Goal: Information Seeking & Learning: Learn about a topic

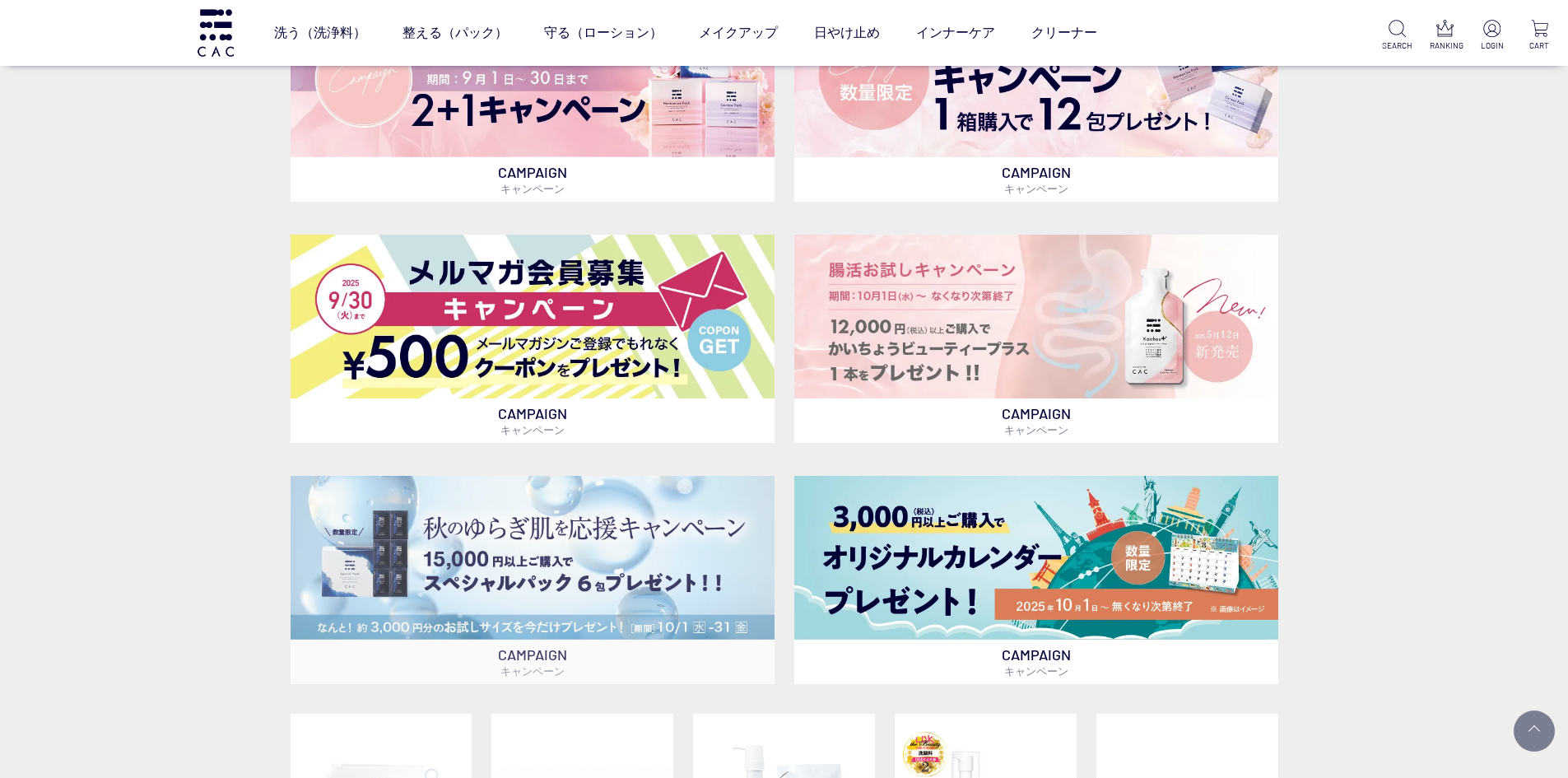
scroll to position [658, 0]
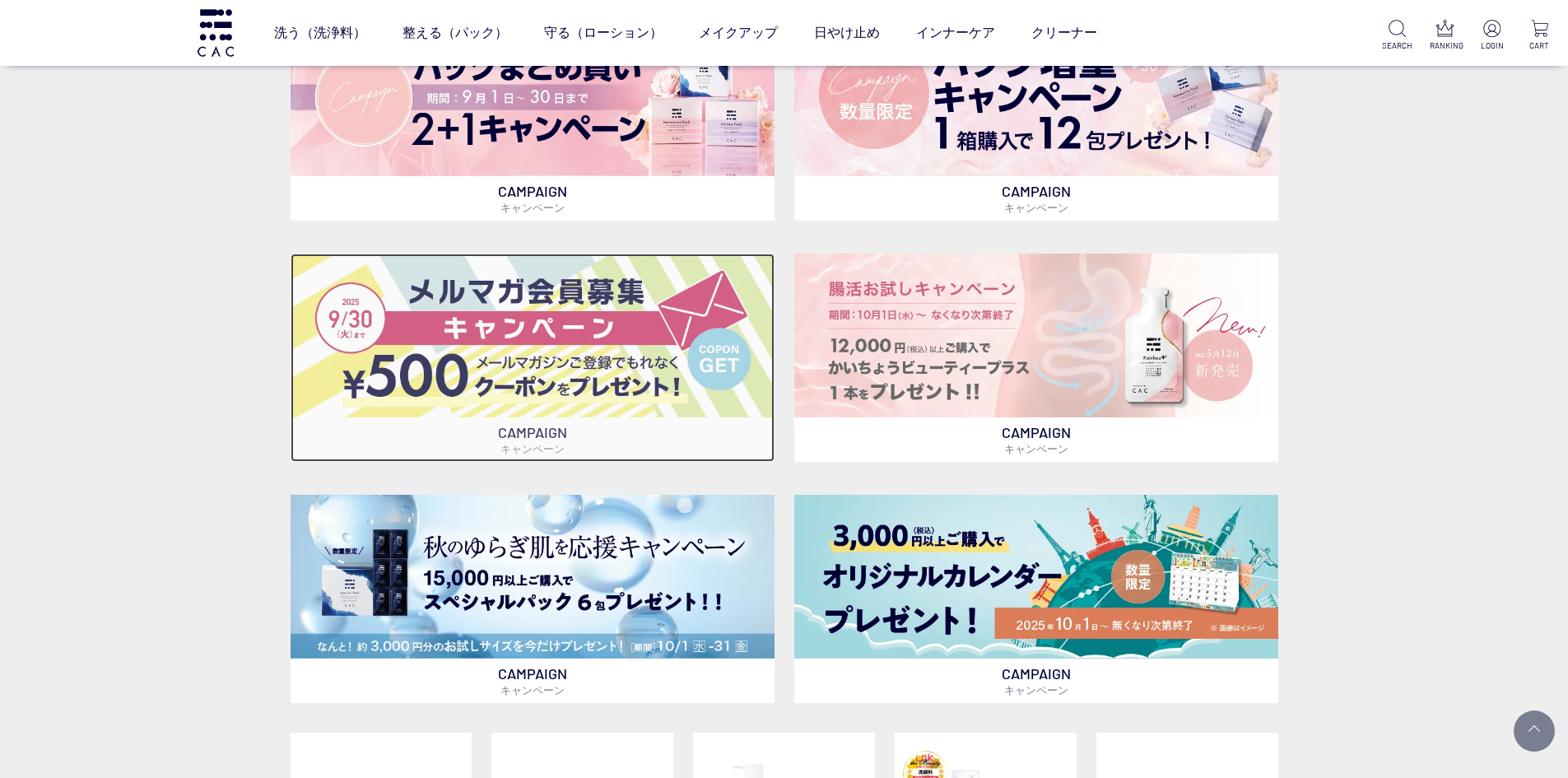
click at [457, 323] on img at bounding box center [532, 335] width 484 height 164
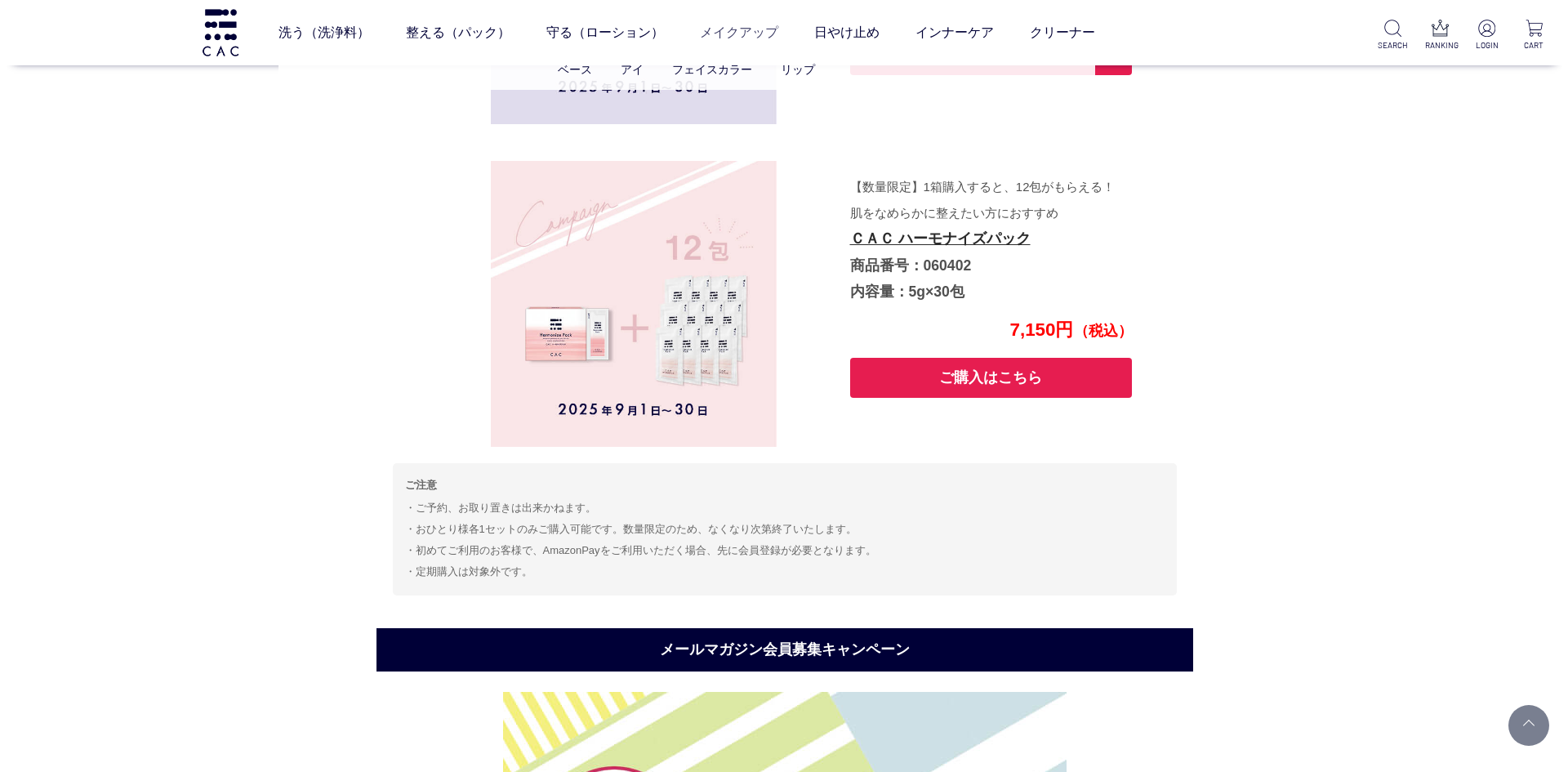
scroll to position [3124, 0]
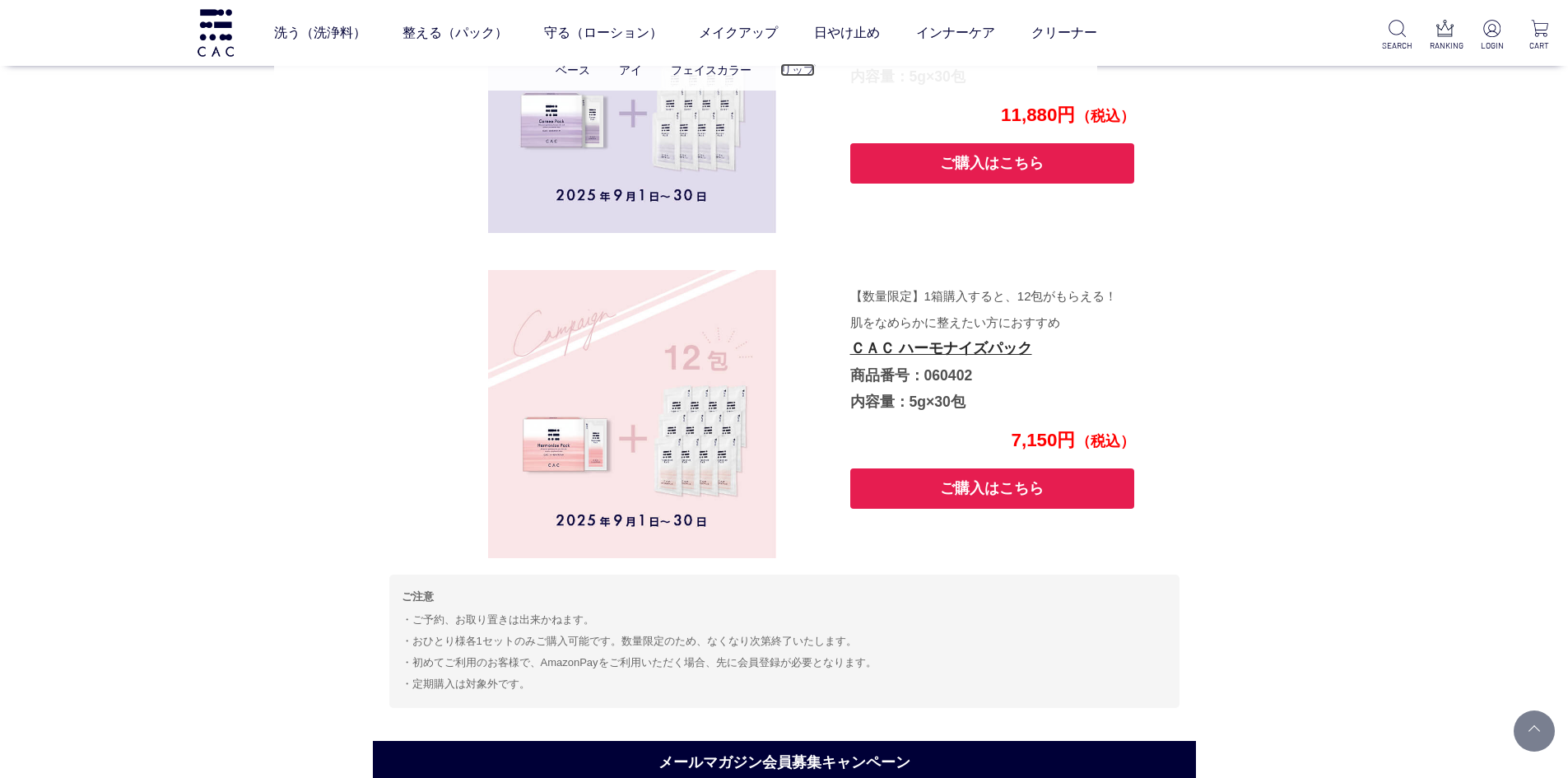
click at [797, 67] on link "リップ" at bounding box center [798, 70] width 35 height 13
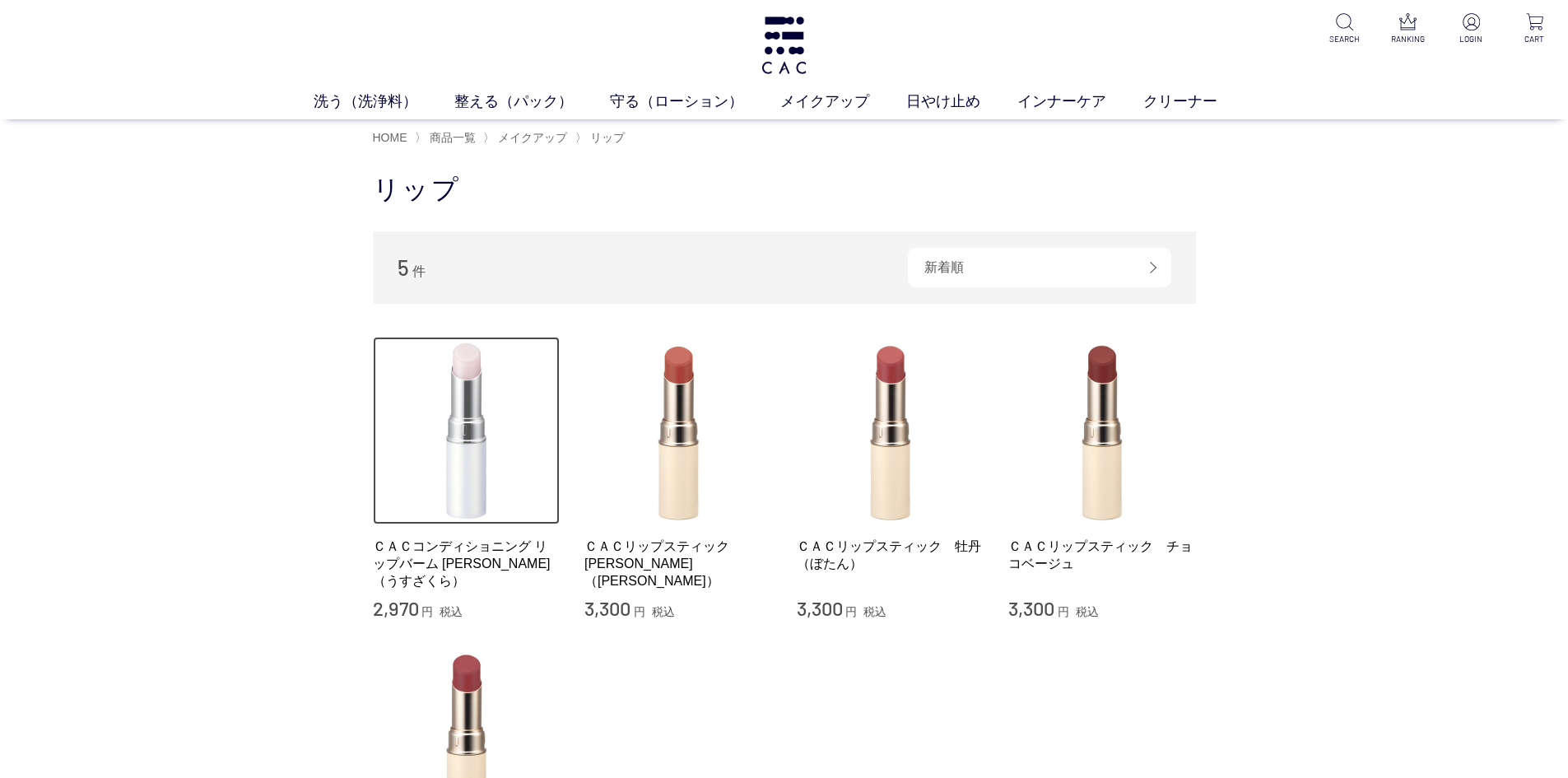
click at [509, 424] on img at bounding box center [466, 431] width 188 height 188
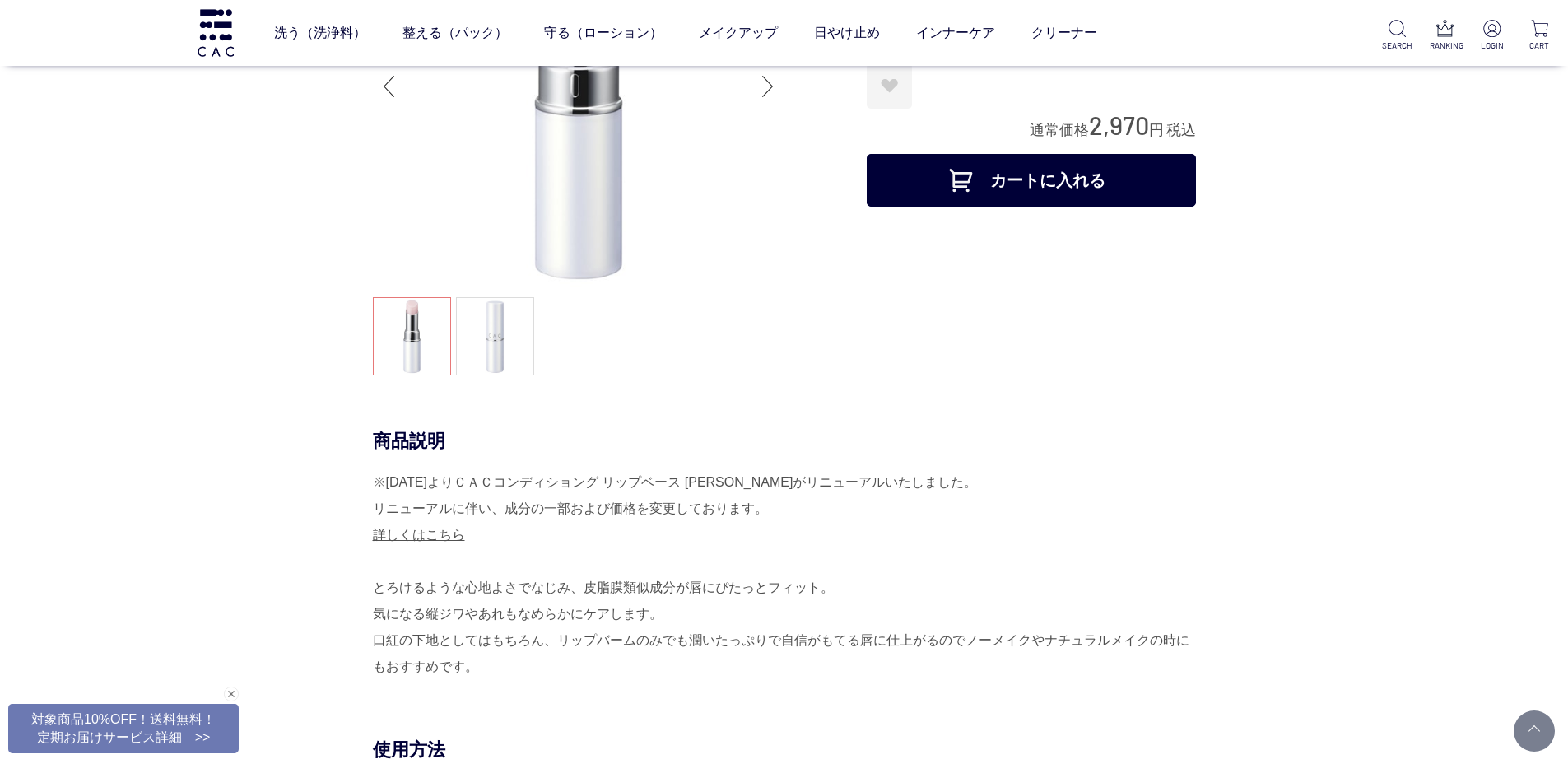
scroll to position [164, 0]
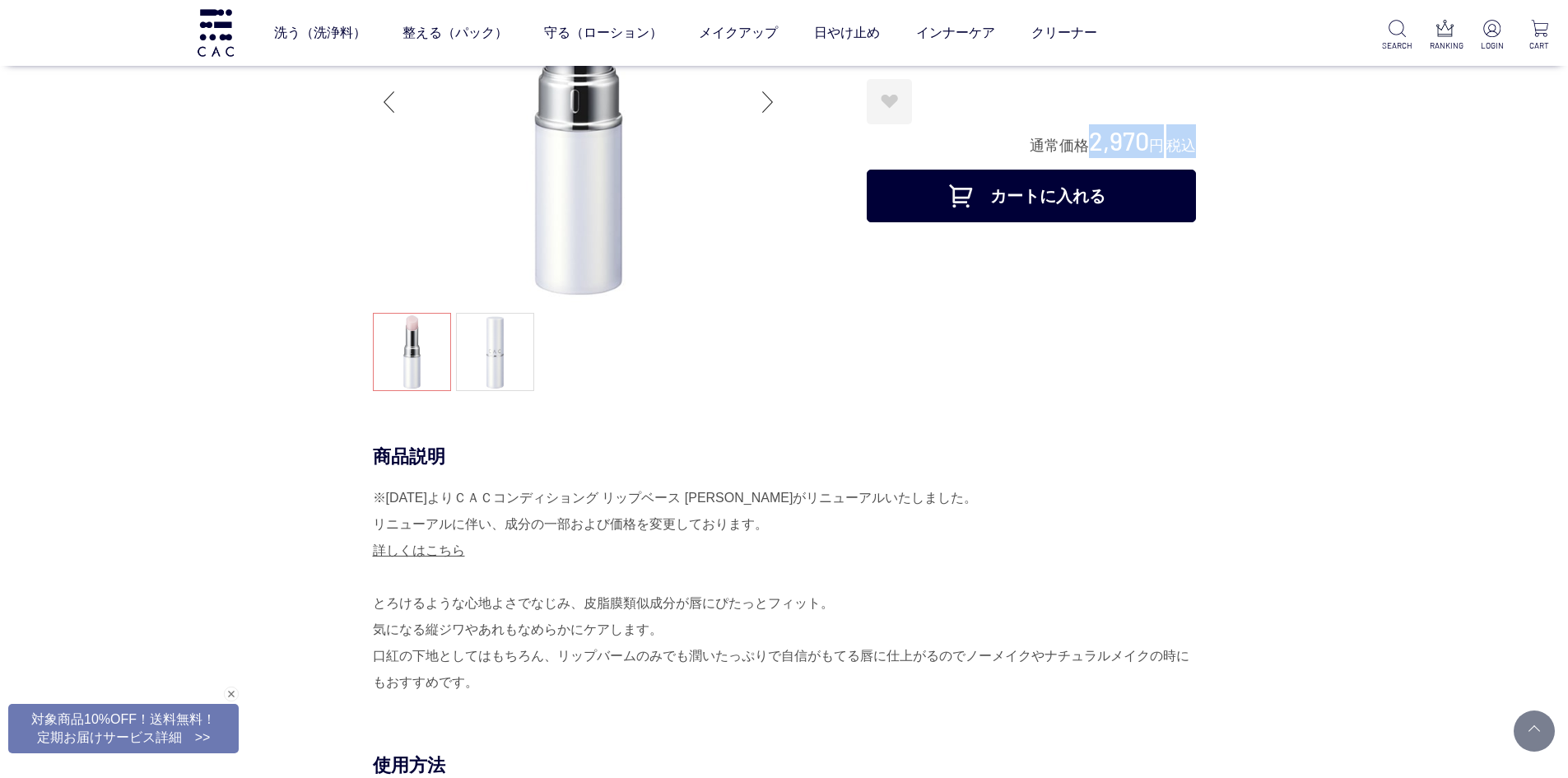
drag, startPoint x: 1091, startPoint y: 105, endPoint x: 1201, endPoint y: 103, distance: 110.0
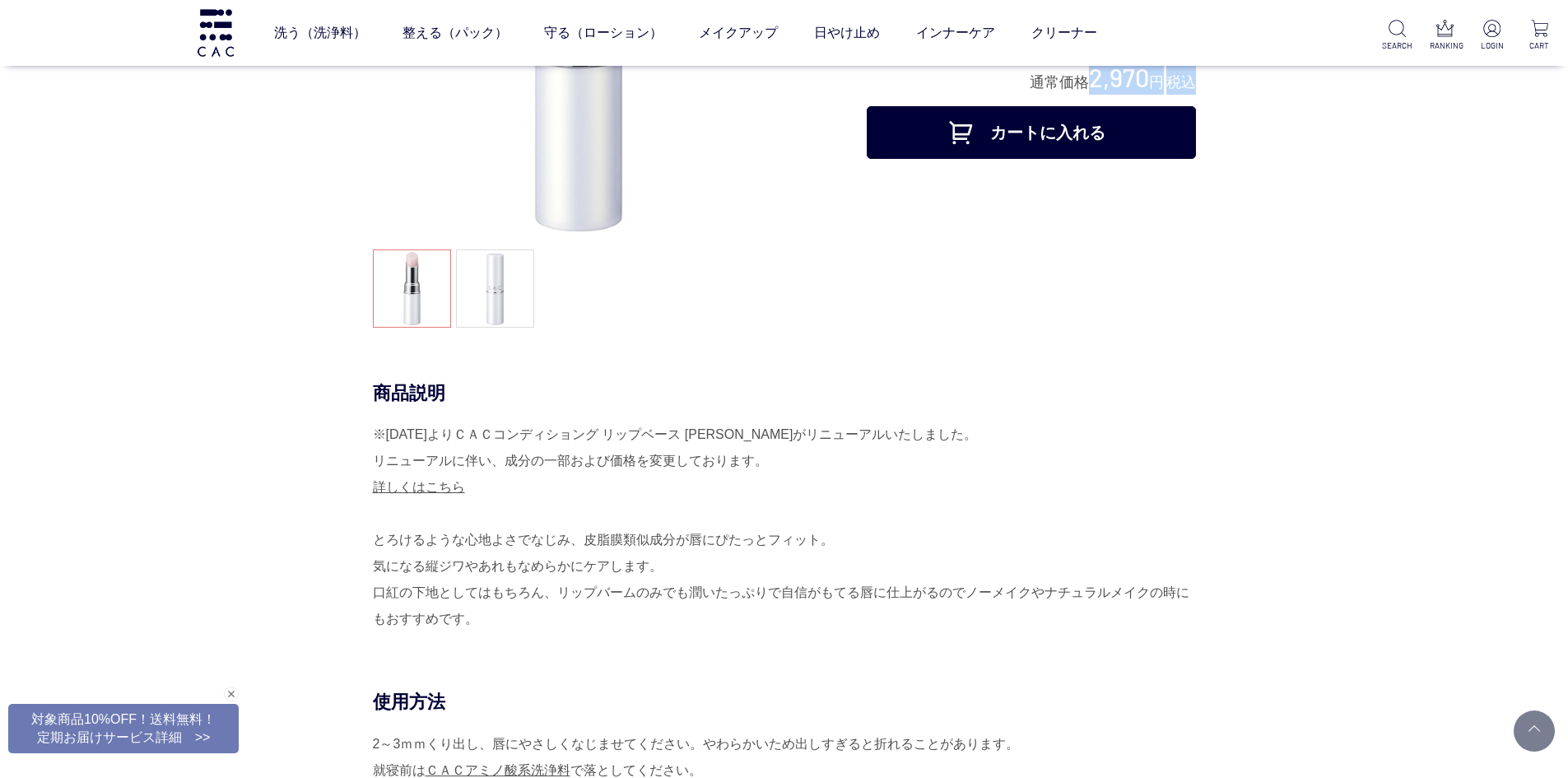
scroll to position [330, 0]
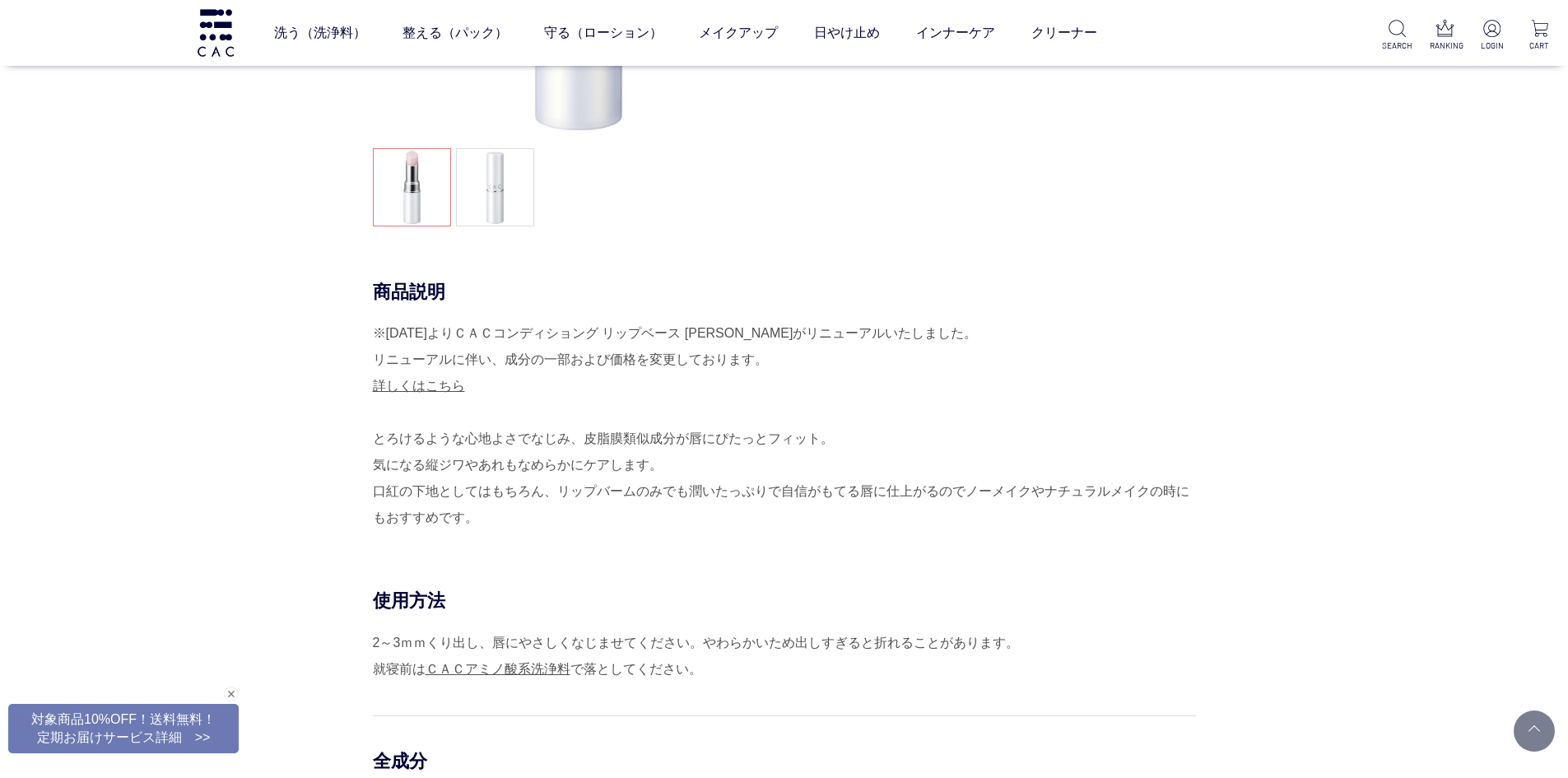
drag, startPoint x: 372, startPoint y: 438, endPoint x: 470, endPoint y: 511, distance: 122.2
click at [470, 511] on div "※2025年4月30日よりＣＡＣコンディショング リップベース 薄桜がリニューアルいたしました。 リニューアルに伴い、成分の一部および価格を変更しております。…" at bounding box center [784, 426] width 823 height 211
copy div "とろけるような心地よさでなじみ、皮脂膜類似成分が唇にぴたっとフィット。 気になる縦ジワやあれもなめらかにケアします。 口紅の下地としてはもちろん、リップバーム…"
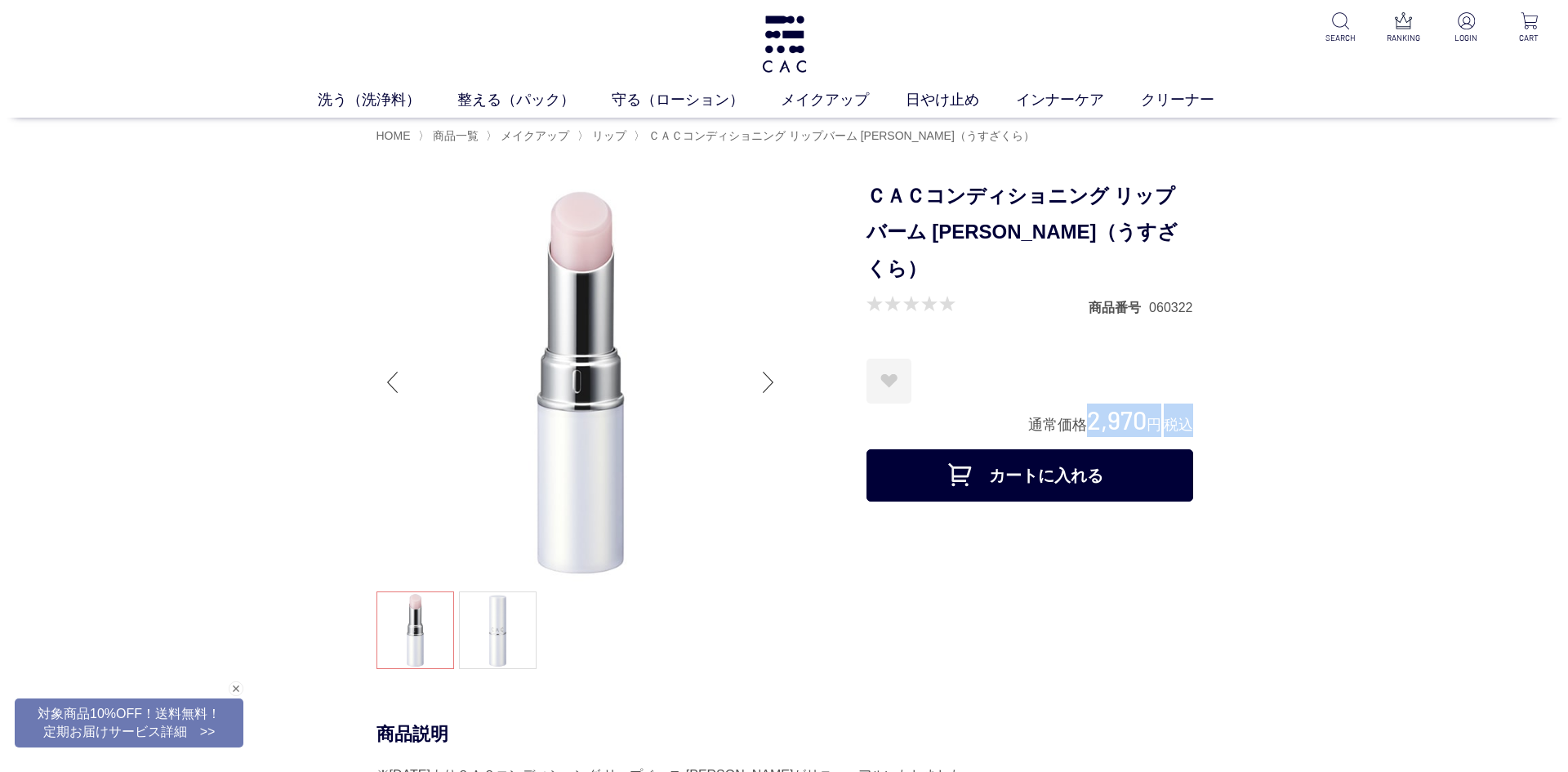
scroll to position [0, 0]
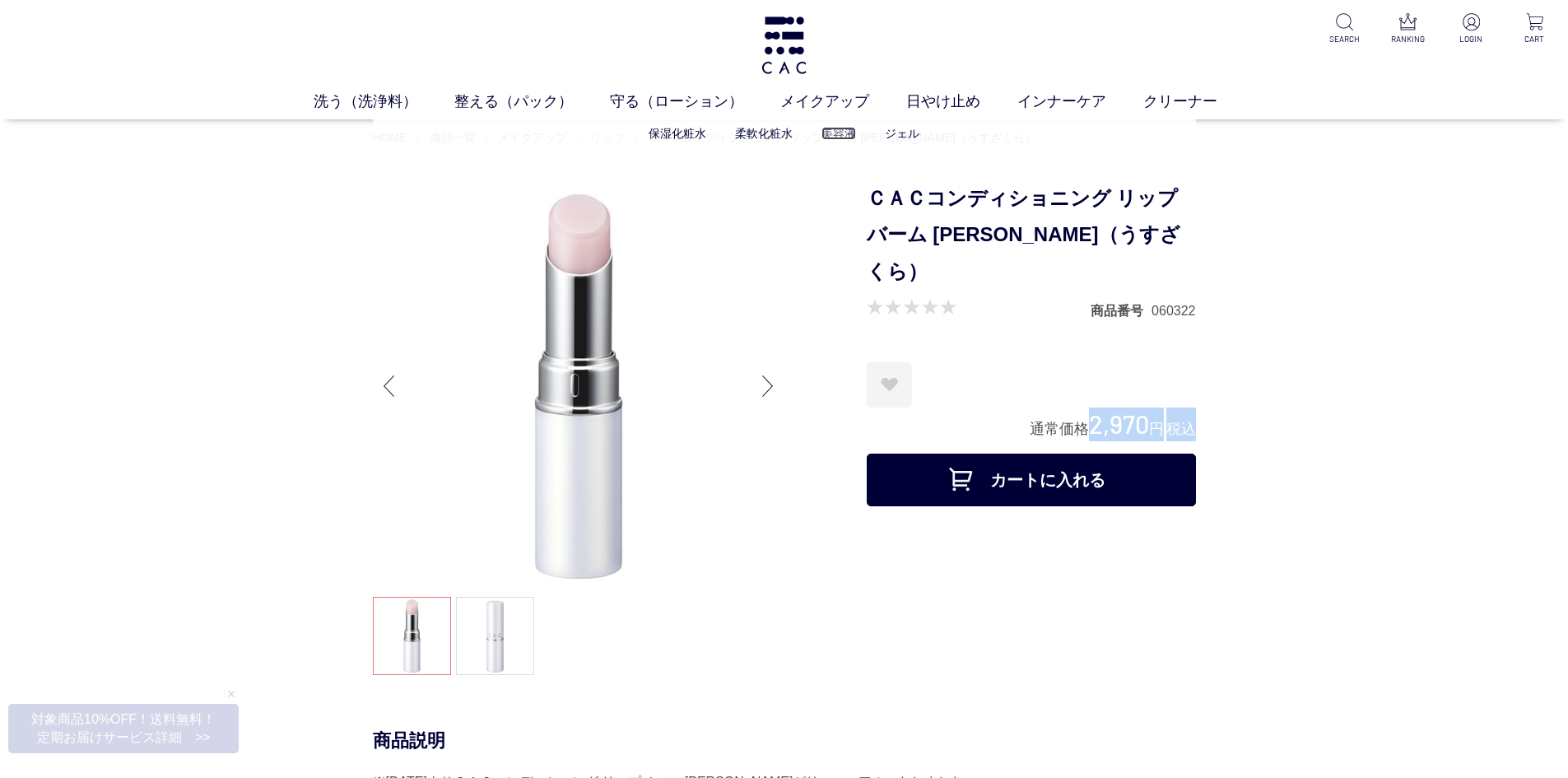
click at [844, 139] on link "美容液" at bounding box center [839, 134] width 35 height 13
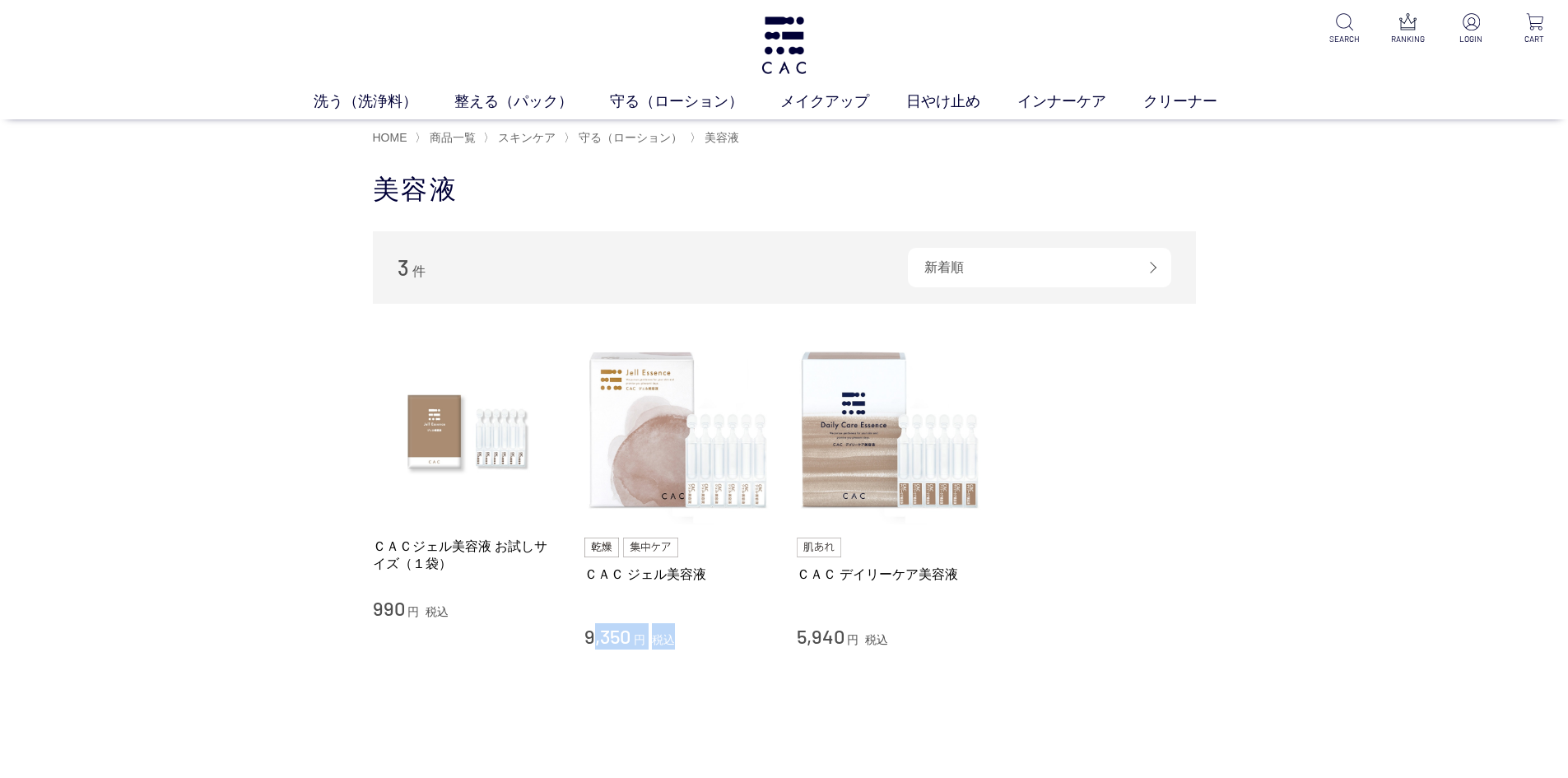
drag, startPoint x: 576, startPoint y: 641, endPoint x: 686, endPoint y: 639, distance: 110.0
click at [686, 641] on li "ＣＡＣジェル美容液 お試しサイズ（１袋） 990 円 税込 ＣＡＣ ジェル美容液 9,350 円 税込 ＣＡＣ デイリーケア美容液 5,940 円 税込" at bounding box center [784, 493] width 823 height 312
copy div "9,350 円 税込"
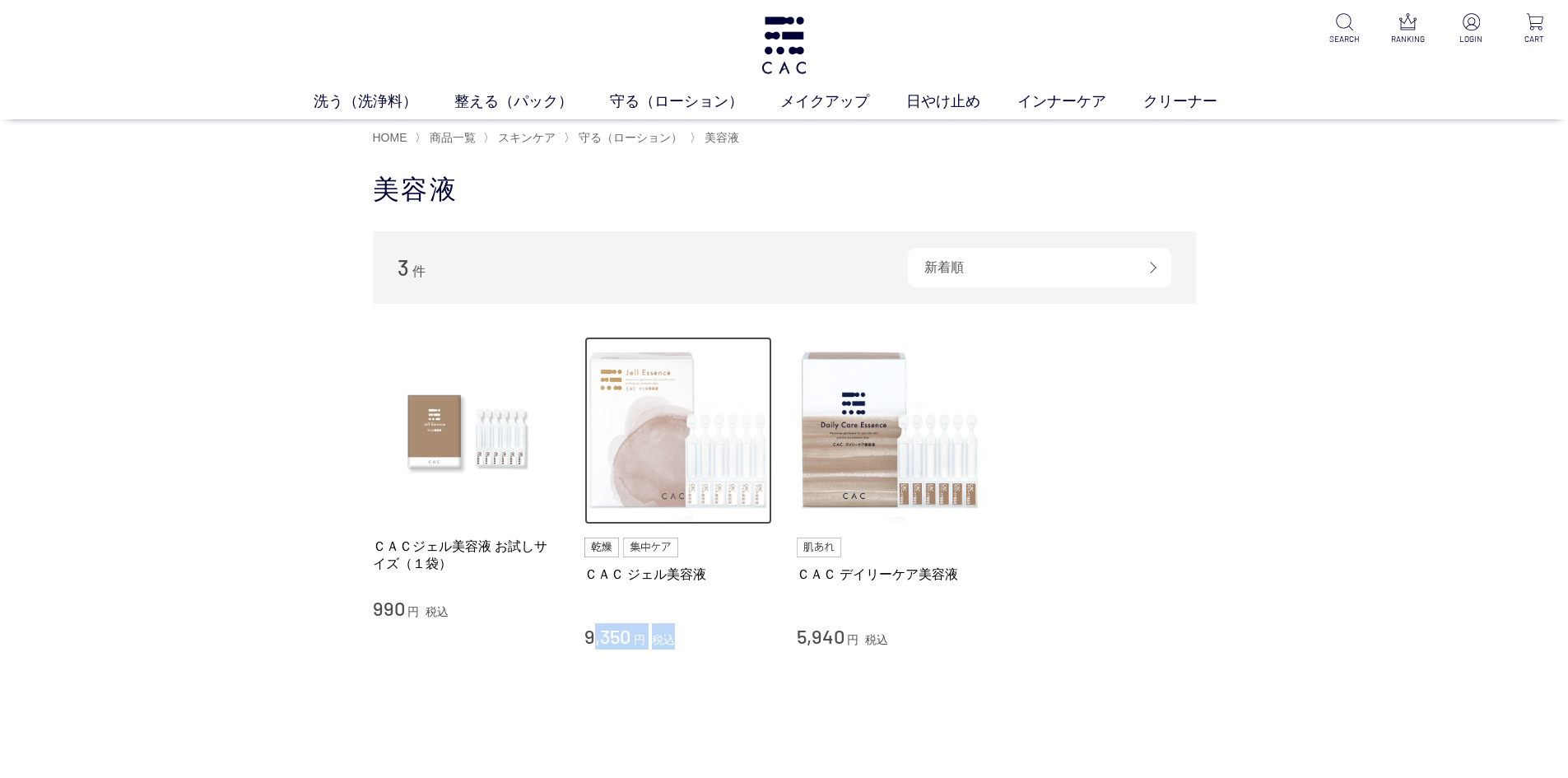
click at [590, 448] on img at bounding box center [678, 431] width 188 height 188
click at [657, 455] on img at bounding box center [678, 431] width 188 height 188
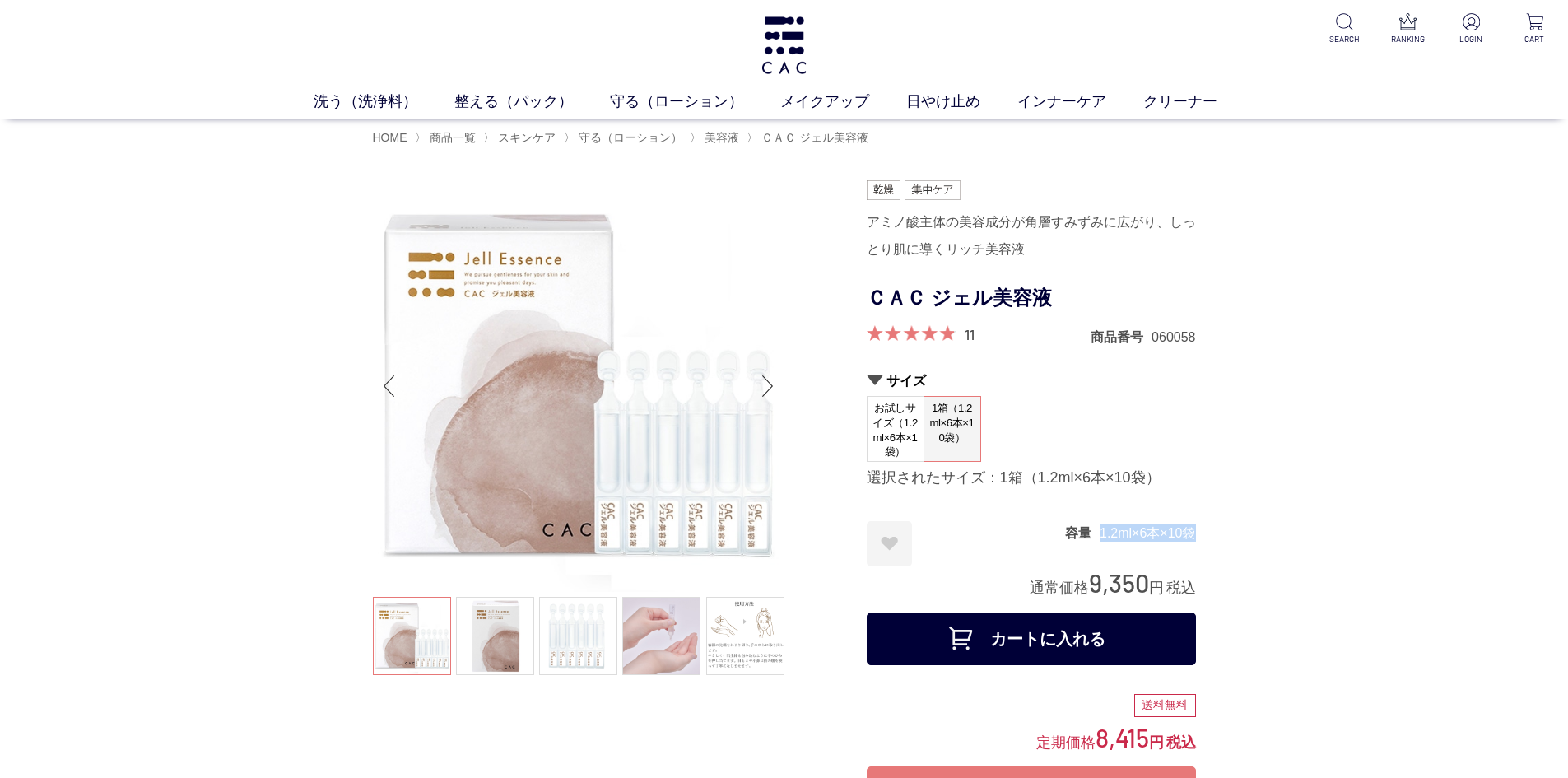
drag, startPoint x: 1086, startPoint y: 533, endPoint x: 1208, endPoint y: 527, distance: 122.1
copy dl "容量 1.2ml×6本×10袋"
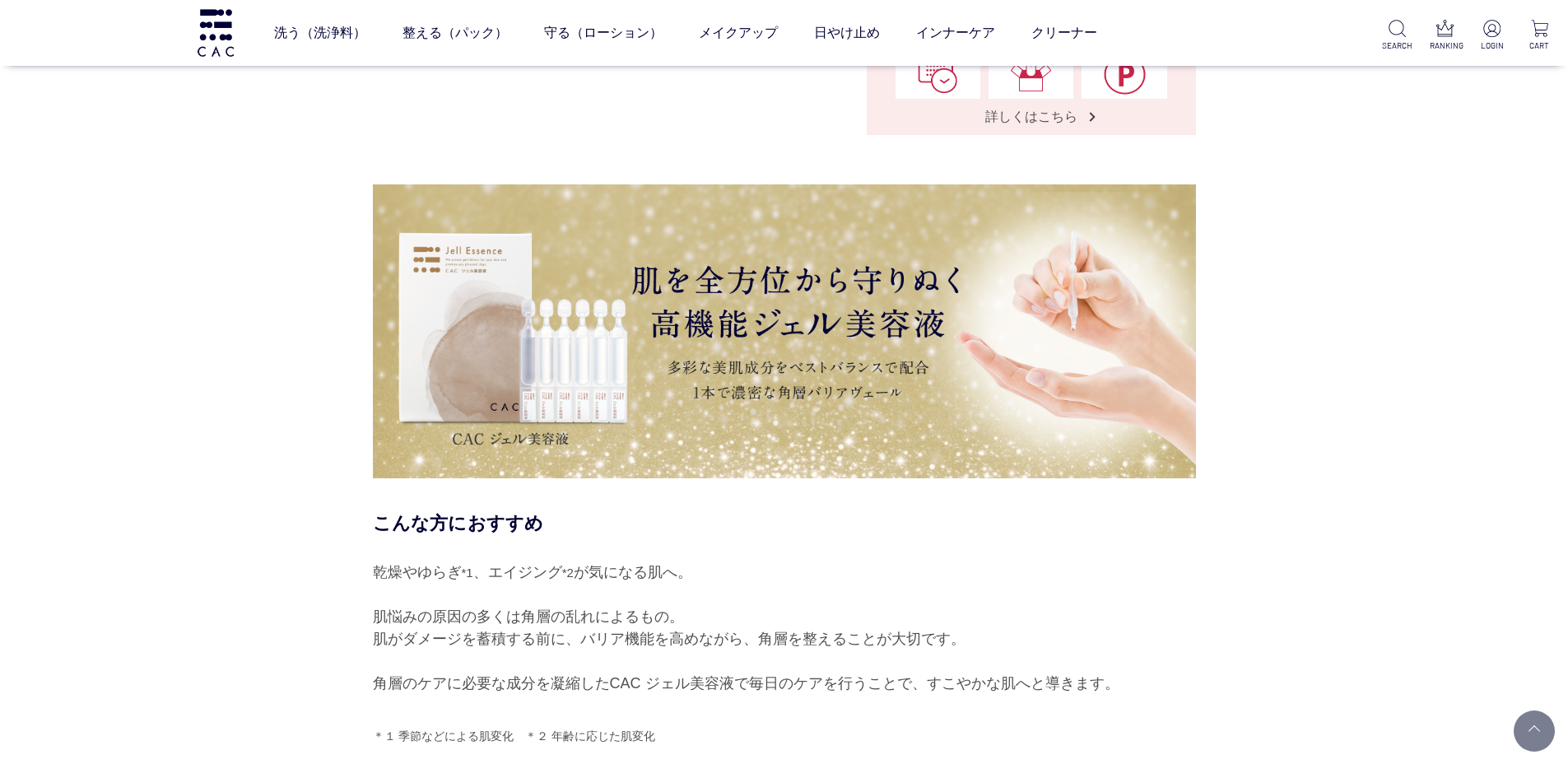
scroll to position [1236, 0]
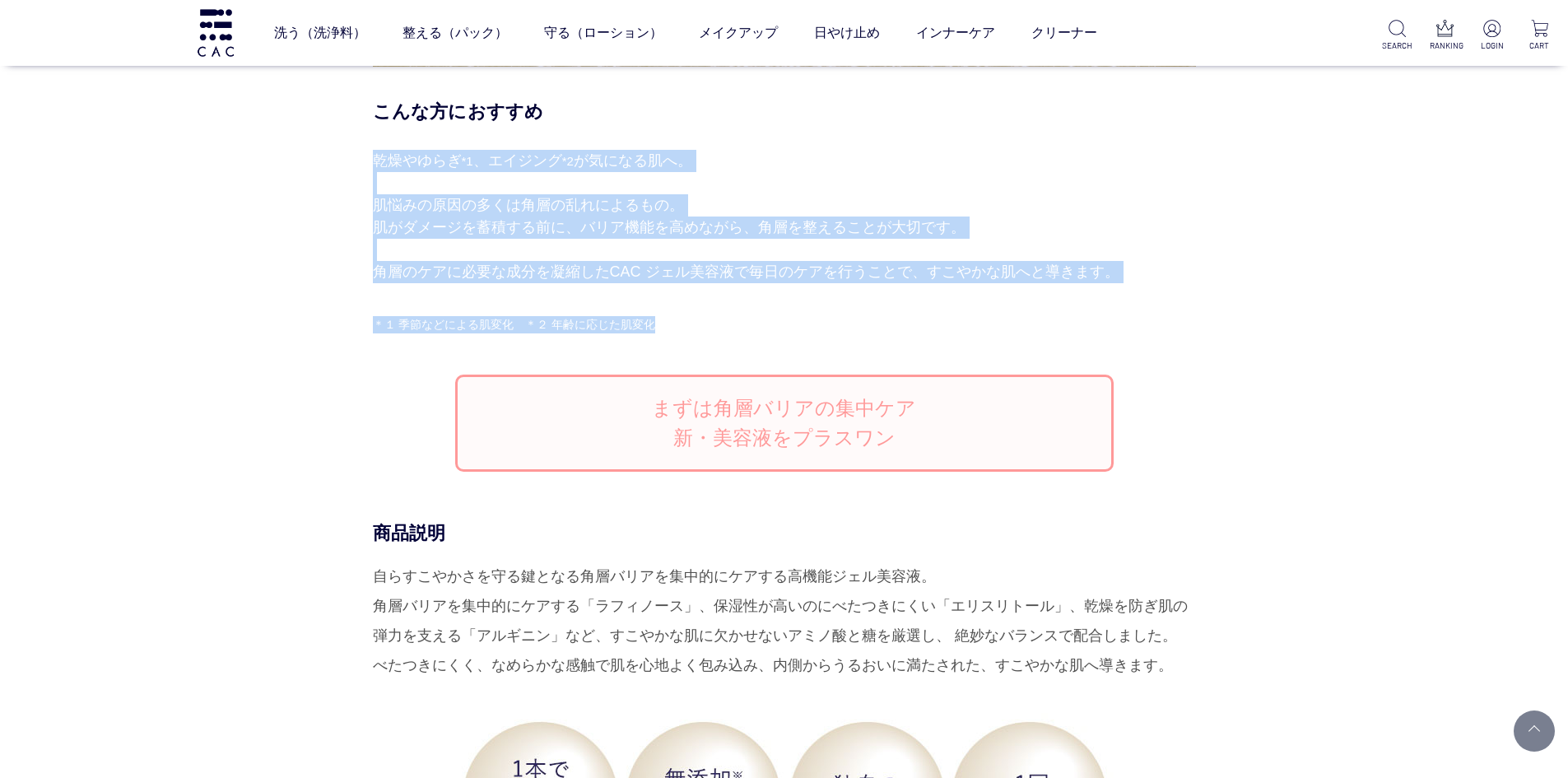
drag, startPoint x: 374, startPoint y: 158, endPoint x: 730, endPoint y: 321, distance: 391.5
copy div "乾燥やゆらぎ *1 、エイジング *2 が気になる肌へ。 肌悩みの原因の多くは角層の乱れによるもの。 肌がダメージを蓄積する前に、バリア機能を高めながら、角層…"
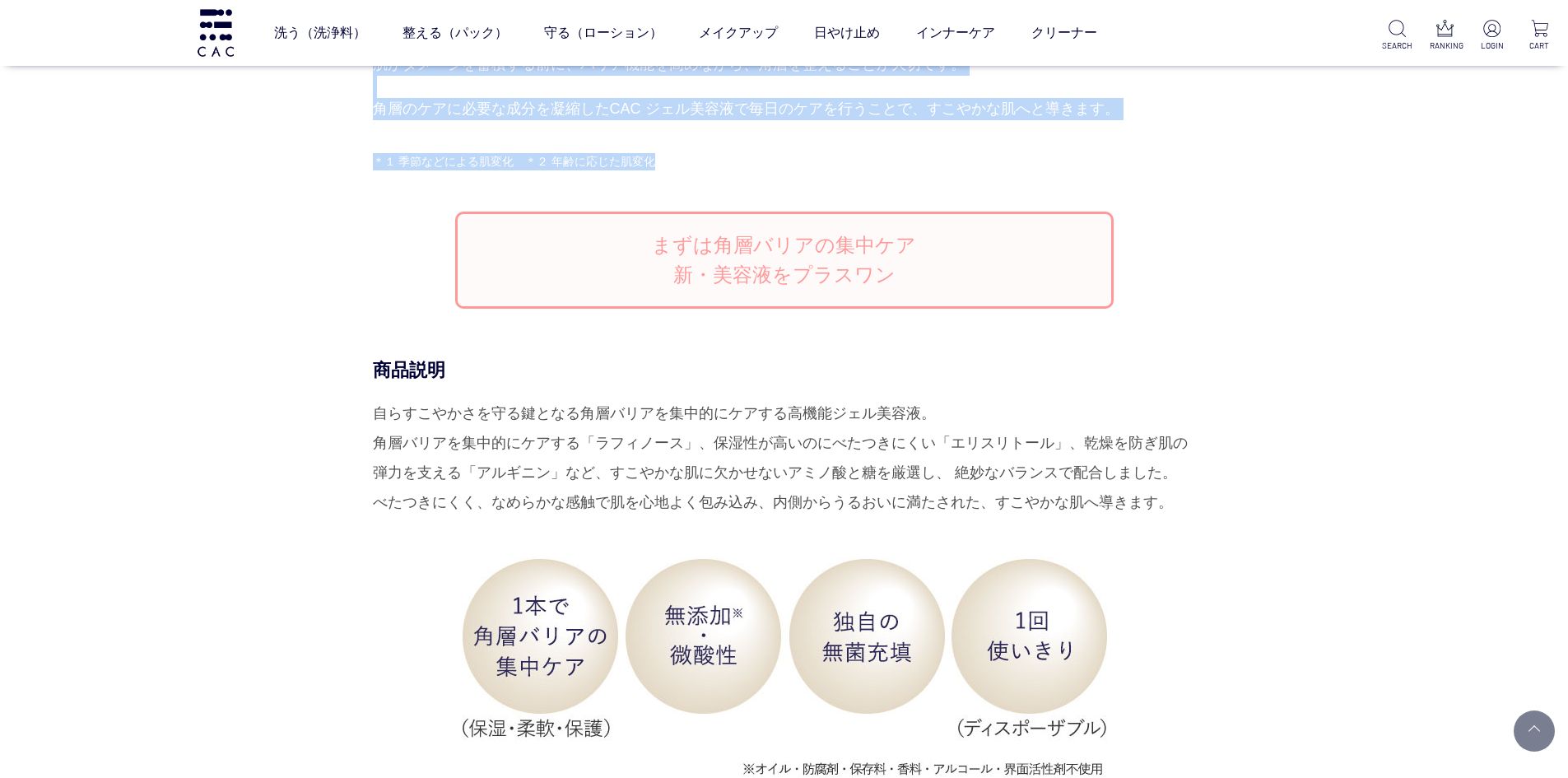
scroll to position [1400, 0]
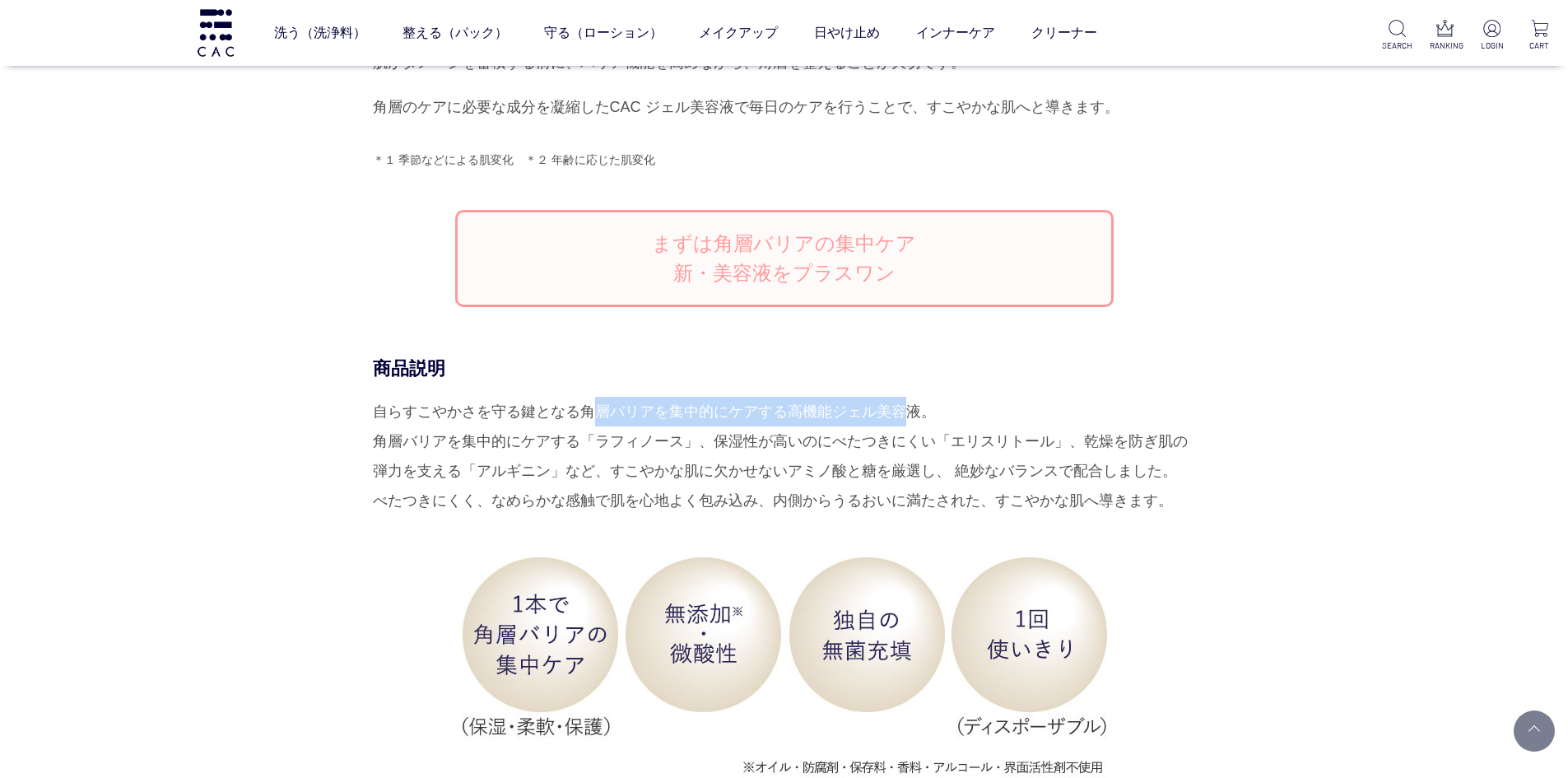
drag, startPoint x: 579, startPoint y: 409, endPoint x: 894, endPoint y: 407, distance: 315.0
click at [894, 407] on div "自らすこやかさを守る鍵となる角層バリアを集中的にケアする高機能ジェル美容液。 角層バリアを集中的にケアする「ラフィノース」、保湿性が高いのにべたつきにくい「エ…" at bounding box center [784, 456] width 823 height 119
click at [412, 503] on div "自らすこやかさを守る鍵となる角層バリアを集中的にケアする高機能ジェル美容液。 角層バリアを集中的にケアする「ラフィノース」、保湿性が高いのにべたつきにくい「エ…" at bounding box center [784, 456] width 823 height 119
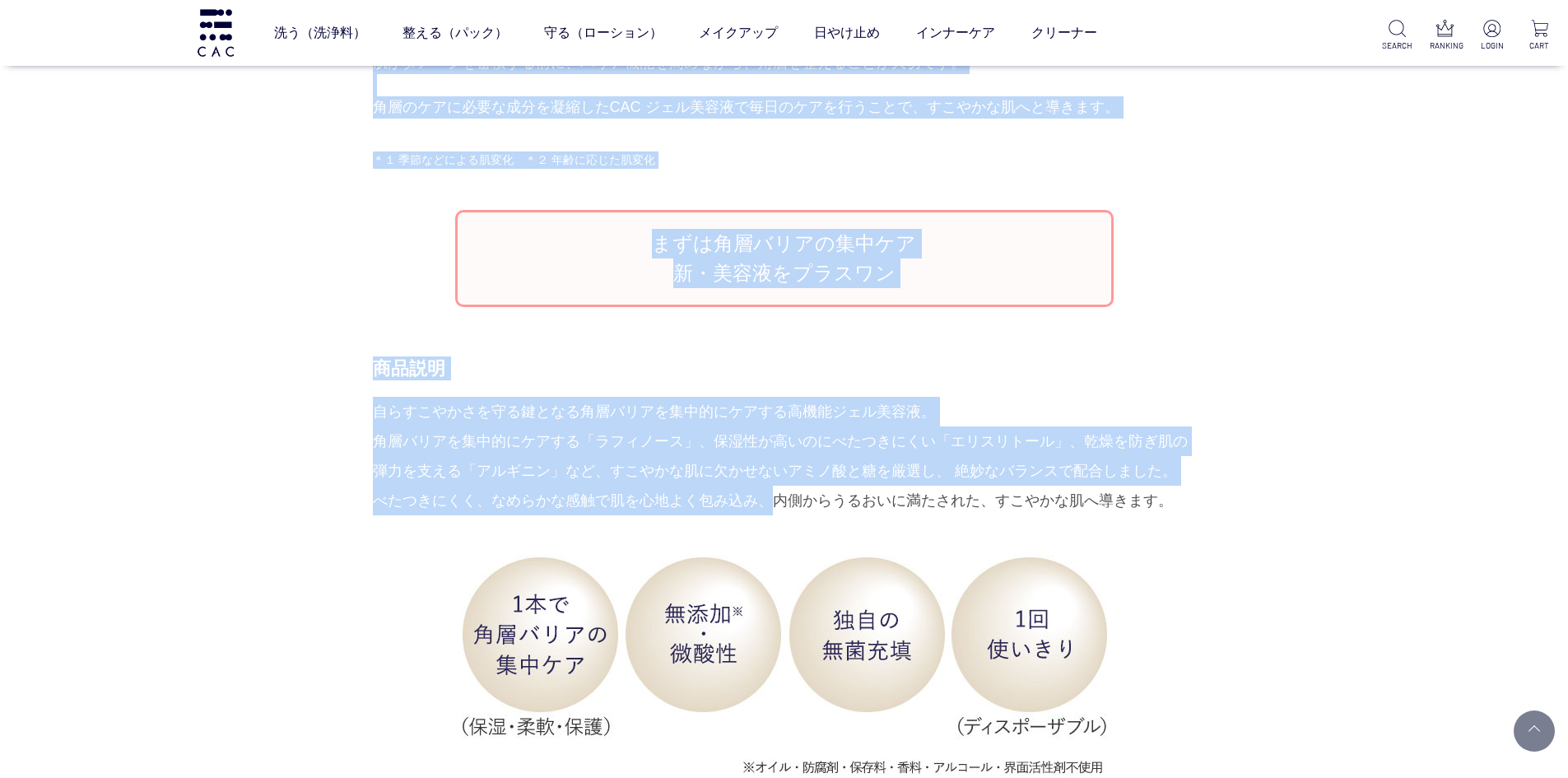
drag, startPoint x: 371, startPoint y: 501, endPoint x: 754, endPoint y: 499, distance: 383.0
click at [831, 441] on div "自らすこやかさを守る鍵となる角層バリアを集中的にケアする高機能ジェル美容液。 角層バリアを集中的にケアする「ラフィノース」、保湿性が高いのにべたつきにくい「エ…" at bounding box center [784, 456] width 823 height 119
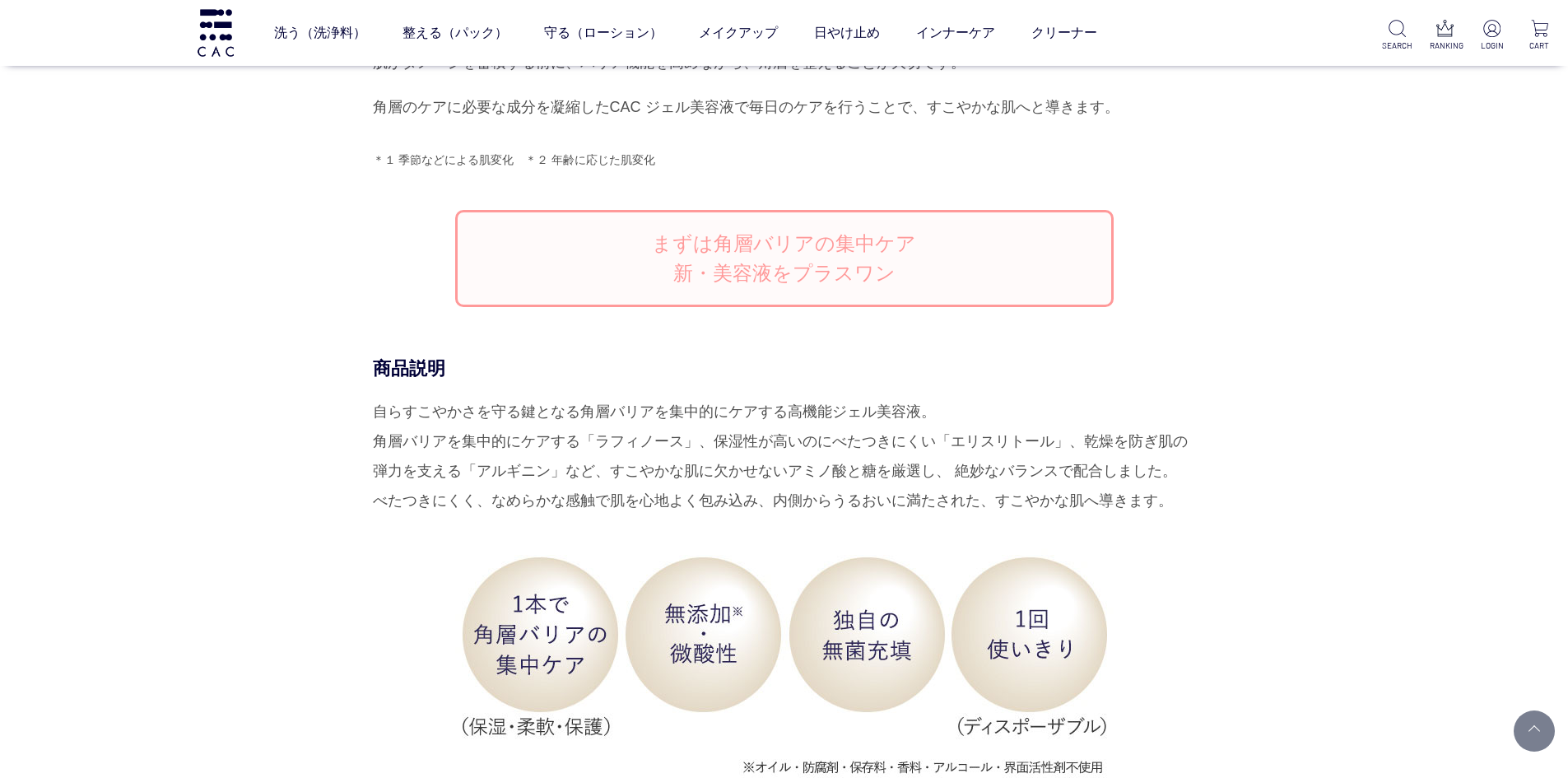
click at [579, 409] on div "自らすこやかさを守る鍵となる角層バリアを集中的にケアする高機能ジェル美容液。 角層バリアを集中的にケアする「ラフィノース」、保湿性が高いのにべたつきにくい「エ…" at bounding box center [784, 456] width 823 height 119
drag, startPoint x: 374, startPoint y: 411, endPoint x: 984, endPoint y: 411, distance: 610.0
click at [984, 411] on div "自らすこやかさを守る鍵となる角層バリアを集中的にケアする高機能ジェル美容液。 角層バリアを集中的にケアする「ラフィノース」、保湿性が高いのにべたつきにくい「エ…" at bounding box center [784, 456] width 823 height 119
copy div "自らすこやかさを守る鍵となる角層バリアを集中的にケアする高機能ジェル美容液。"
click at [484, 513] on div "自らすこやかさを守る鍵となる角層バリアを集中的にケアする高機能ジェル美容液。 角層バリアを集中的にケアする「ラフィノース」、保湿性が高いのにべたつきにくい「エ…" at bounding box center [784, 456] width 823 height 119
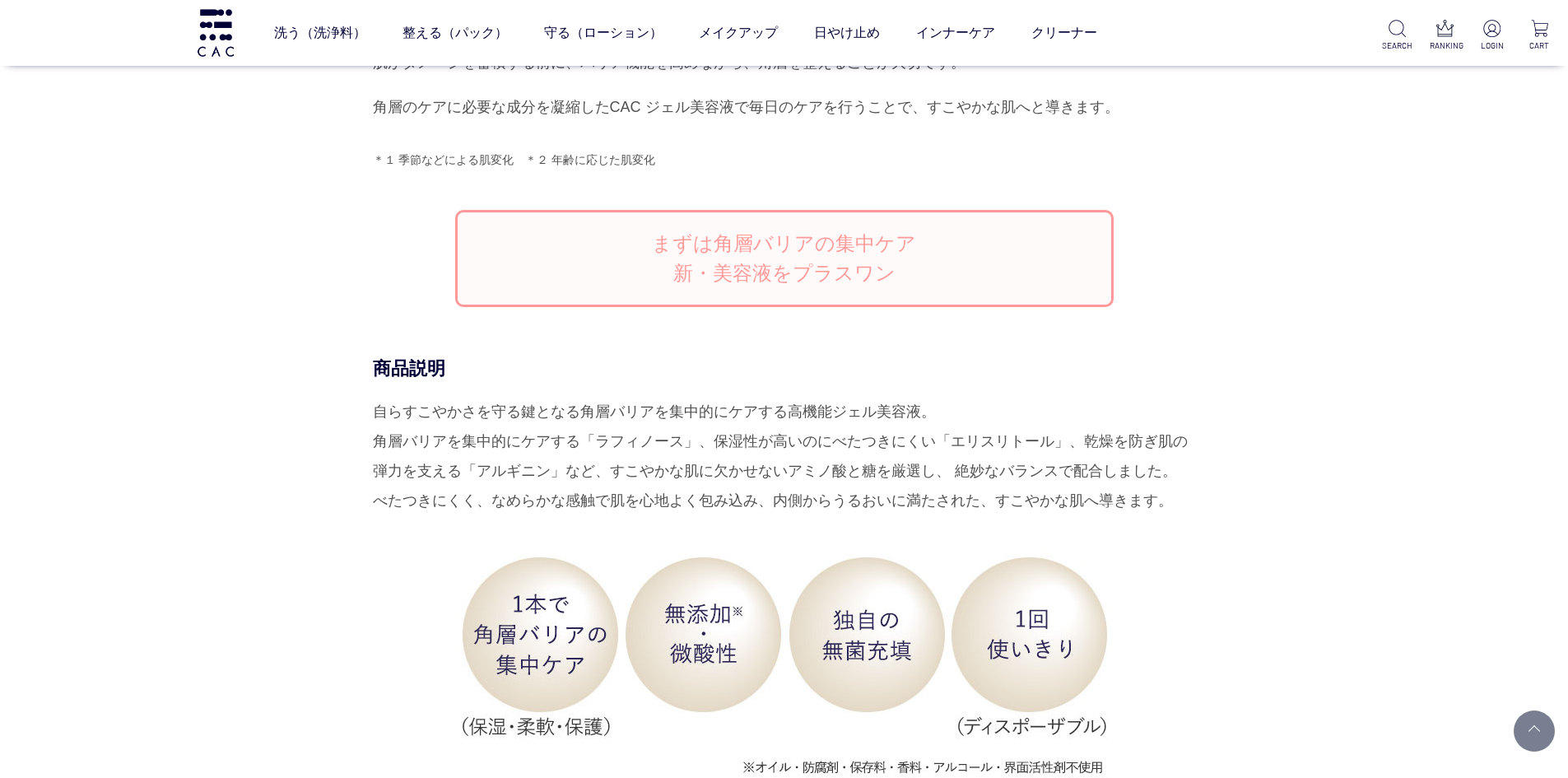
drag, startPoint x: 372, startPoint y: 495, endPoint x: 1173, endPoint y: 490, distance: 801.0
click at [1173, 495] on div "自らすこやかさを守る鍵となる角層バリアを集中的にケアする高機能ジェル美容液。 角層バリアを集中的にケアする「ラフィノース」、保湿性が高いのにべたつきにくい「エ…" at bounding box center [784, 456] width 823 height 119
copy div "べたつきにくく、なめらかな感触で肌を心地よく包み込み、内側からうるおいに満たされた、すこやかな肌へ導きます。"
